Goal: Information Seeking & Learning: Understand process/instructions

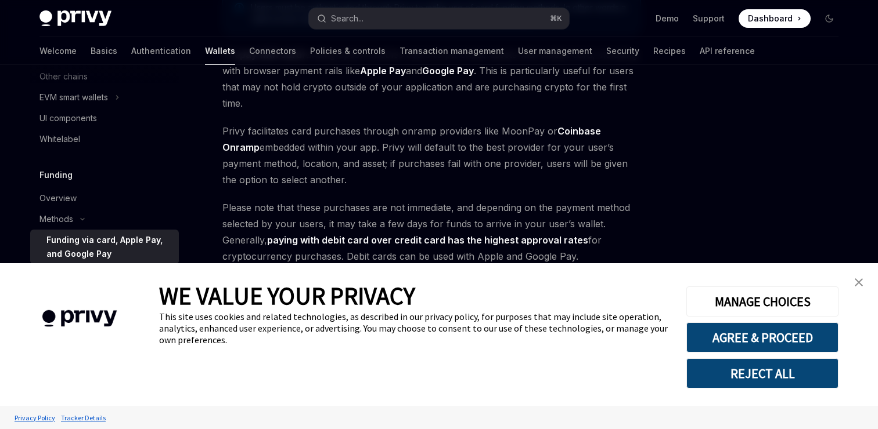
scroll to position [185, 0]
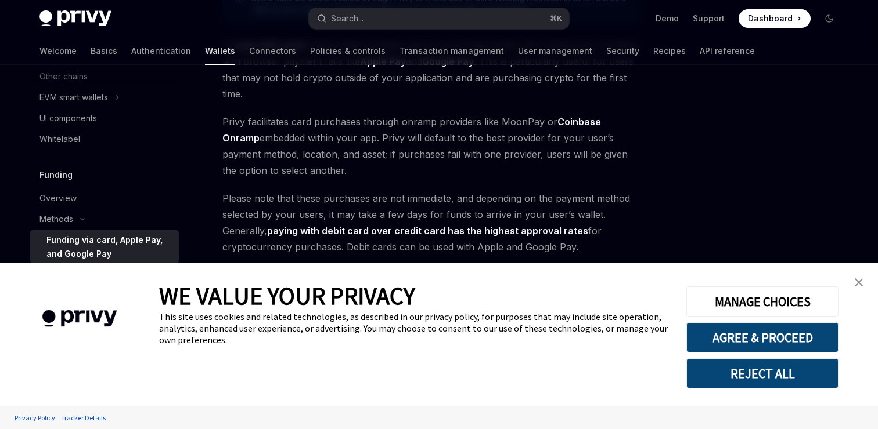
click at [856, 277] on link "close banner" at bounding box center [858, 282] width 23 height 23
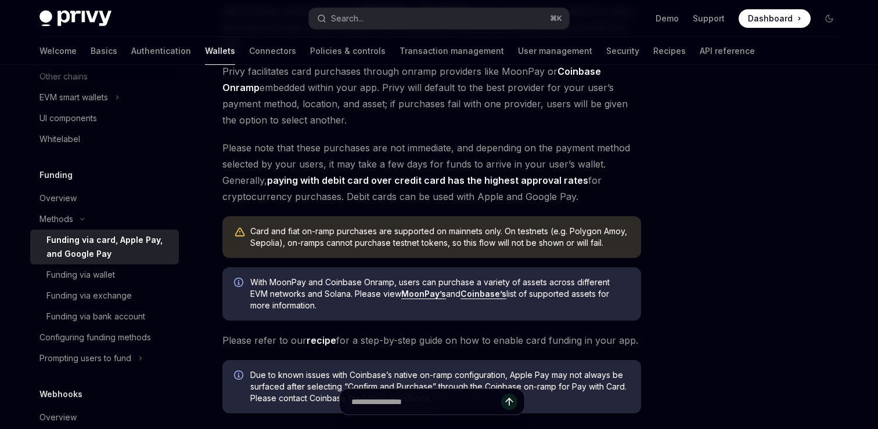
scroll to position [234, 0]
click at [321, 344] on link "recipe" at bounding box center [321, 342] width 30 height 12
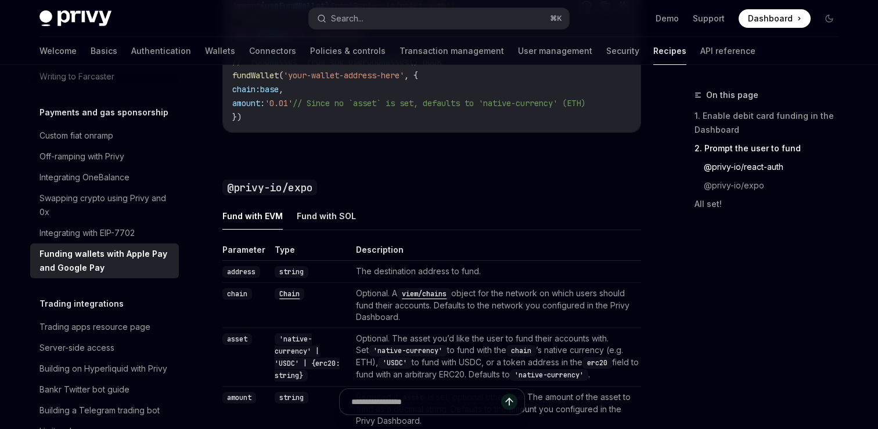
scroll to position [1154, 0]
click at [326, 222] on button "Fund with SOL" at bounding box center [326, 216] width 59 height 27
type textarea "*"
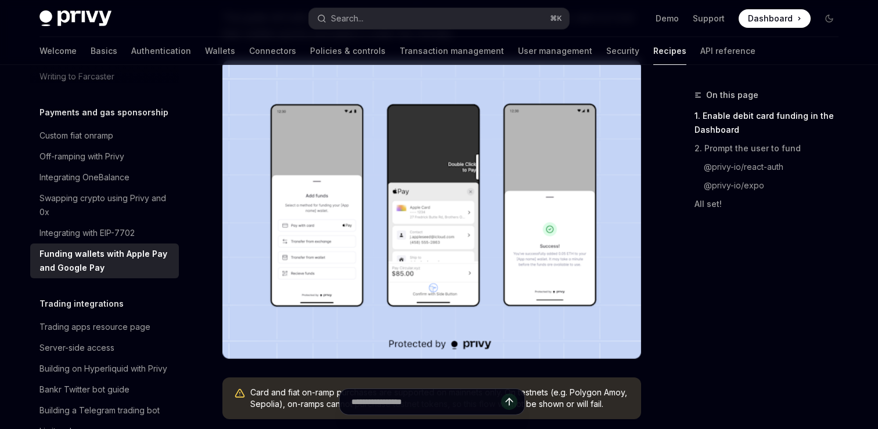
scroll to position [219, 0]
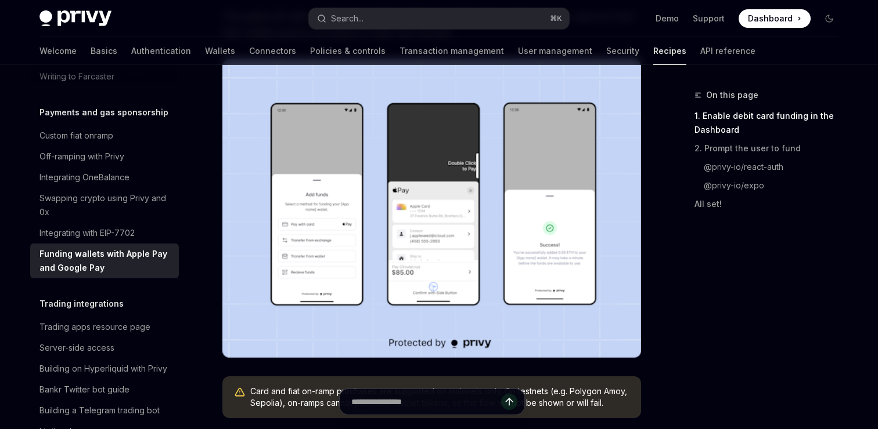
click at [302, 222] on img at bounding box center [431, 208] width 418 height 299
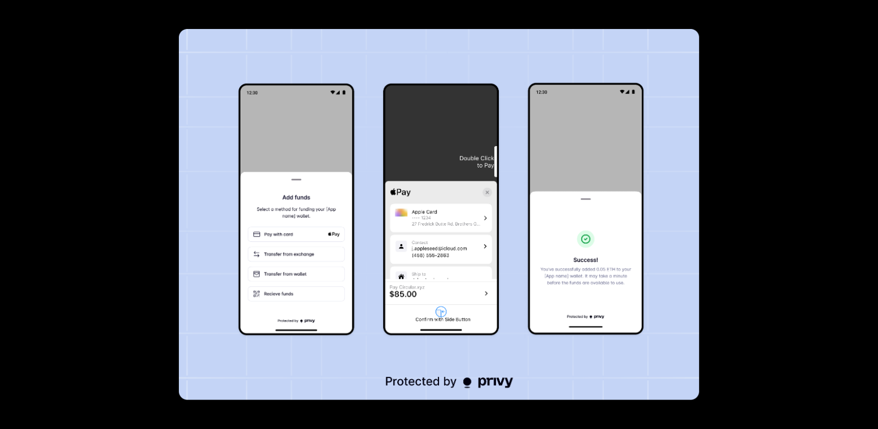
click at [302, 222] on img at bounding box center [438, 214] width 519 height 371
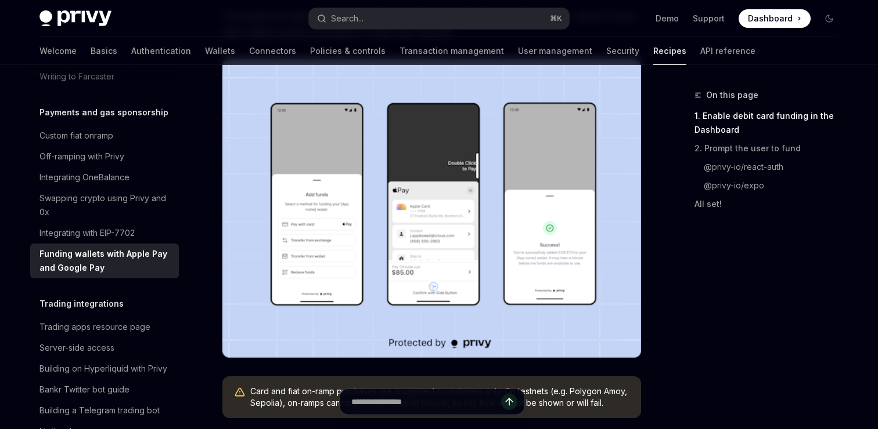
click at [314, 227] on img at bounding box center [431, 208] width 418 height 299
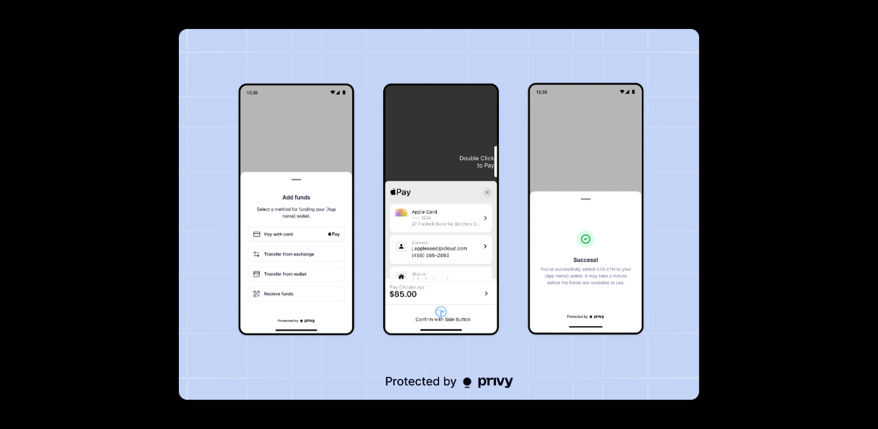
click at [296, 233] on img at bounding box center [438, 214] width 519 height 371
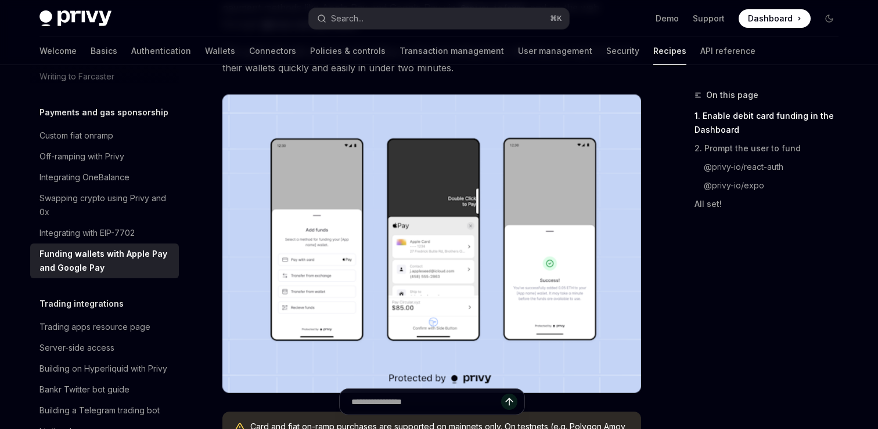
scroll to position [188, 0]
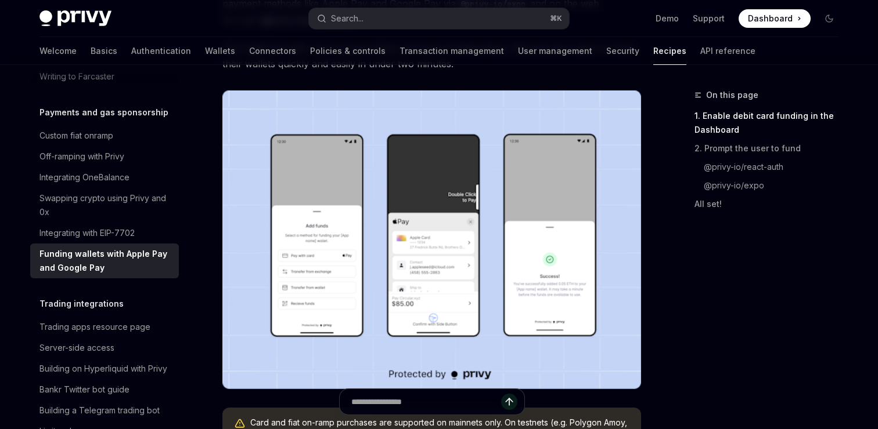
click at [301, 256] on img at bounding box center [431, 240] width 418 height 299
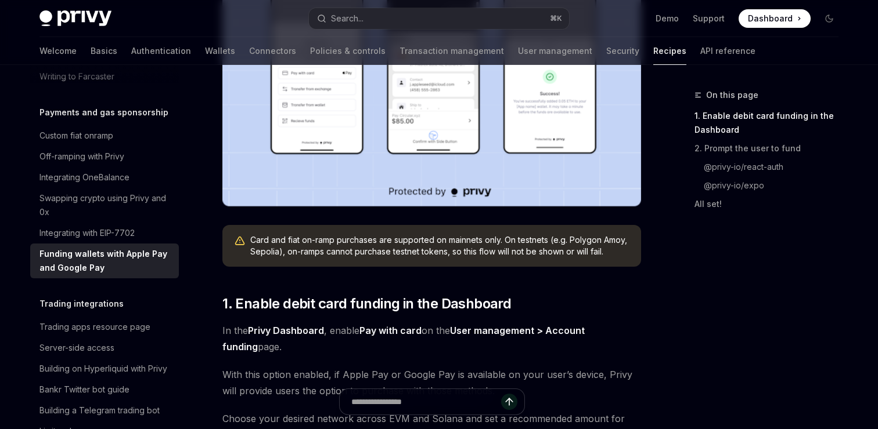
scroll to position [371, 0]
